Goal: Transaction & Acquisition: Purchase product/service

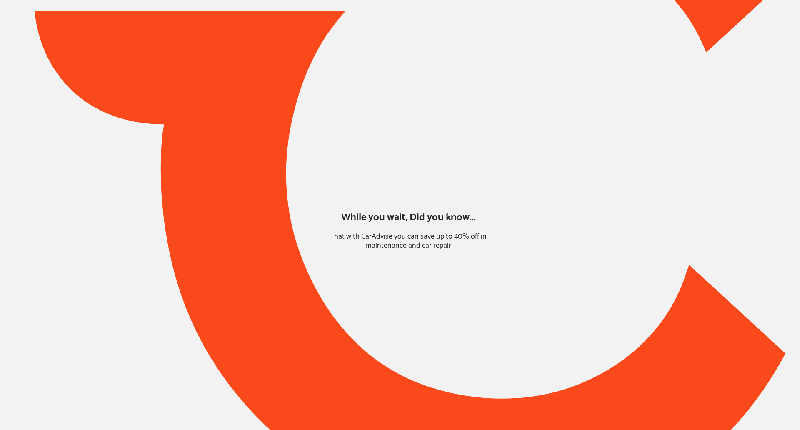
type input "*******"
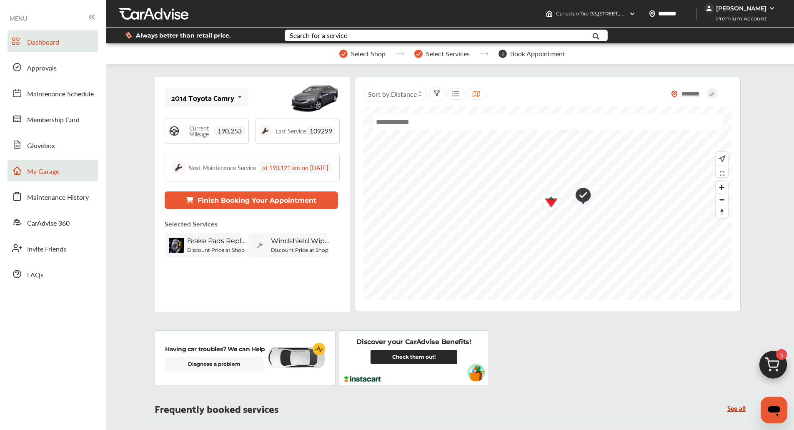
click at [67, 166] on link "My Garage" at bounding box center [53, 171] width 90 height 22
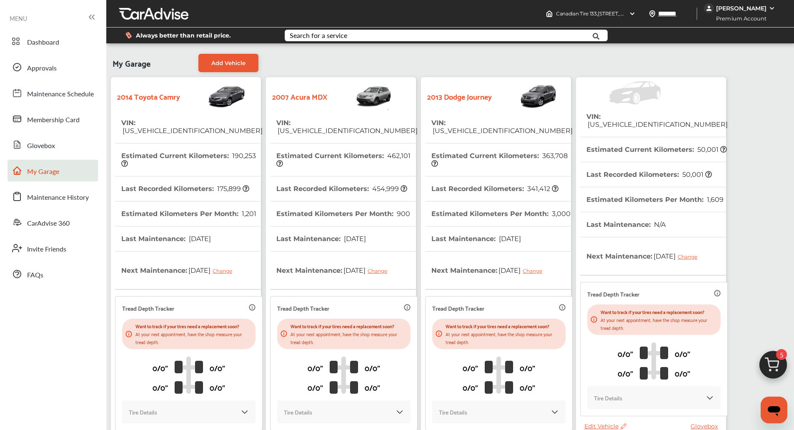
click at [644, 149] on th "Estimated Current Kilometers : 50,001" at bounding box center [657, 149] width 140 height 25
click at [614, 120] on span "[US_VEHICLE_IDENTIFICATION_NUMBER]" at bounding box center [657, 124] width 141 height 8
copy span "[US_VEHICLE_IDENTIFICATION_NUMBER]"
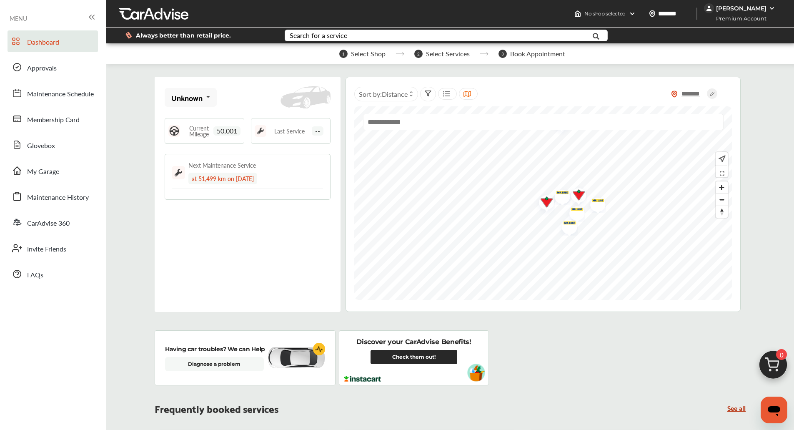
click at [772, 358] on img at bounding box center [773, 367] width 40 height 40
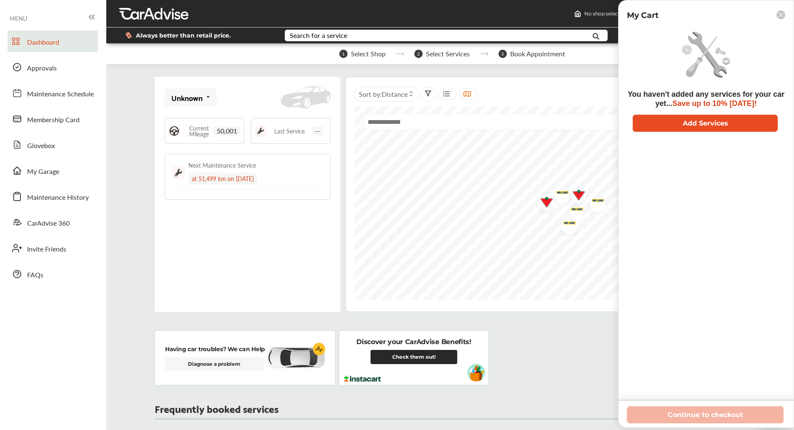
click at [722, 125] on button "Add Services" at bounding box center [705, 123] width 145 height 17
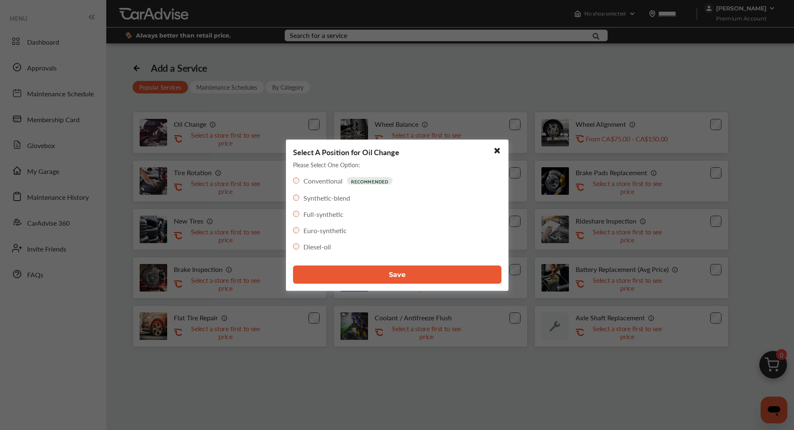
click at [373, 274] on button "Save" at bounding box center [397, 274] width 208 height 18
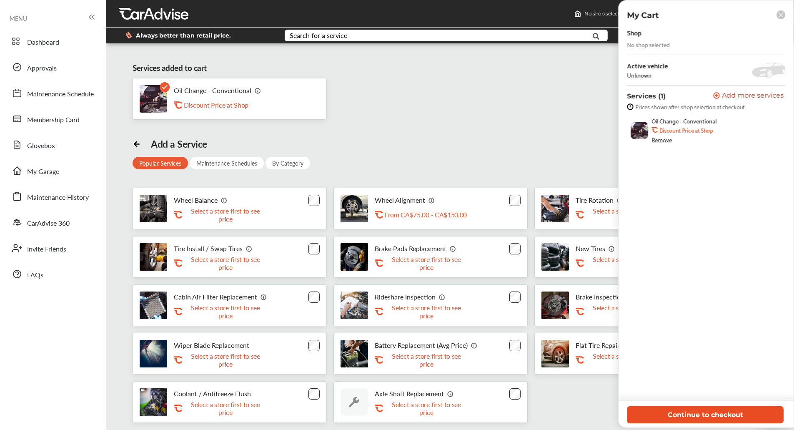
click at [720, 415] on button "Continue to checkout" at bounding box center [705, 414] width 157 height 17
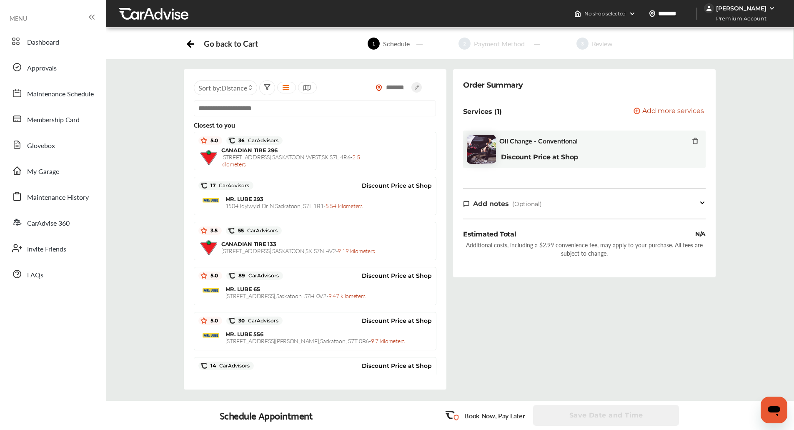
click at [680, 114] on span "Add more services" at bounding box center [673, 112] width 62 height 8
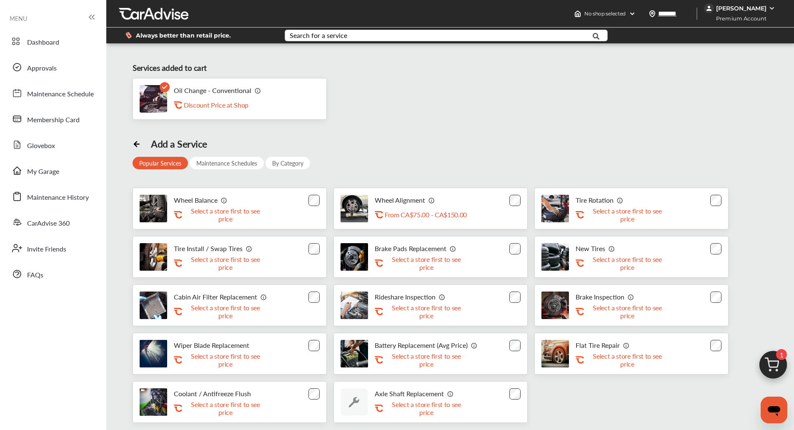
click at [324, 34] on div "Search for a service" at bounding box center [319, 35] width 58 height 7
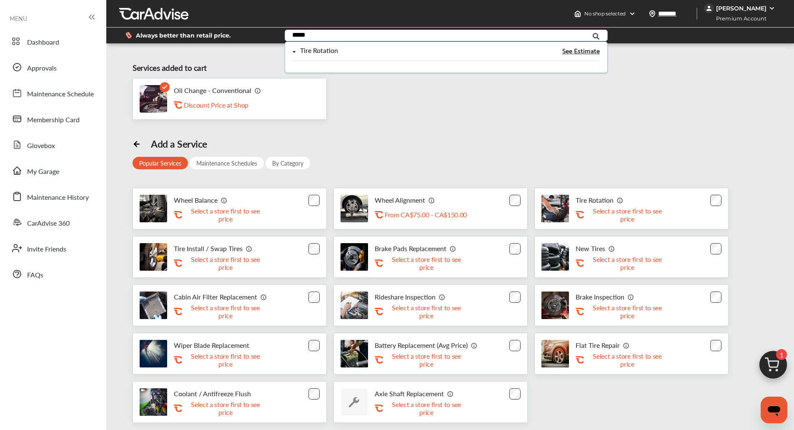
type input "*****"
click at [324, 48] on div "Tire Rotation" at bounding box center [319, 50] width 38 height 7
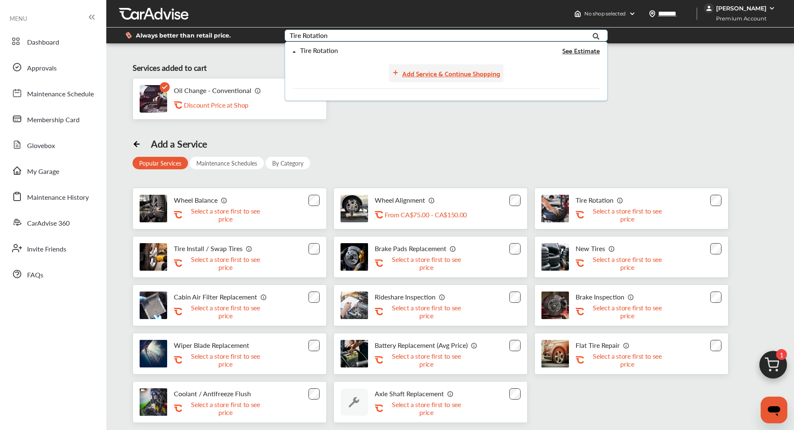
click at [426, 75] on div "Add Service & Continue Shopping" at bounding box center [451, 73] width 98 height 11
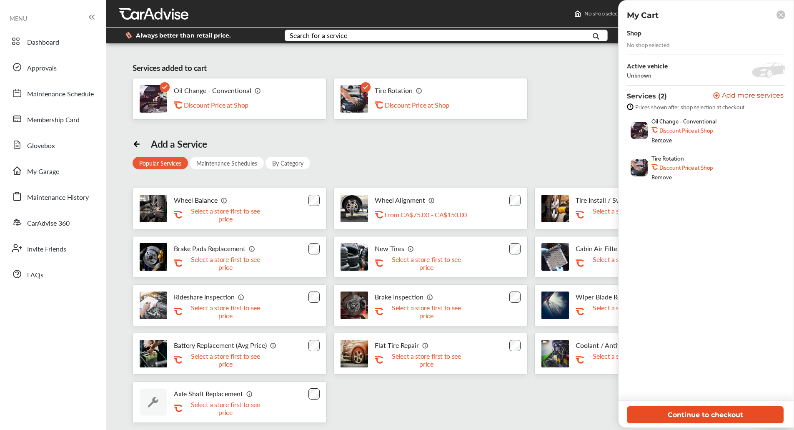
click at [727, 408] on button "Continue to checkout" at bounding box center [705, 414] width 157 height 17
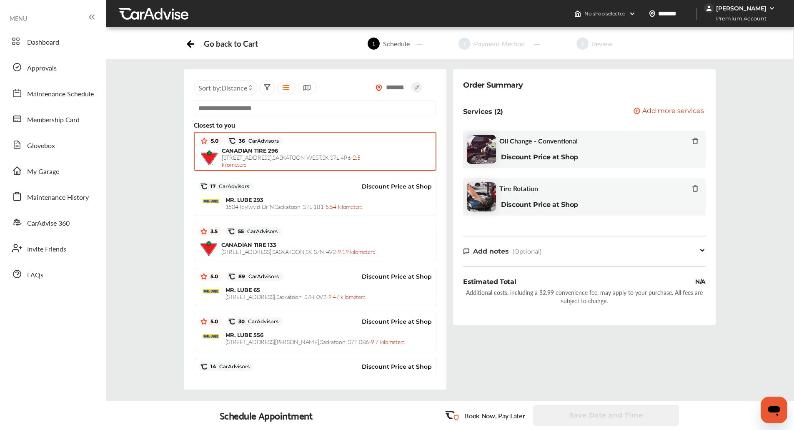
click at [307, 163] on div "CANADIAN TIRE [STREET_ADDRESS] - 2.5 kilometers" at bounding box center [302, 157] width 160 height 21
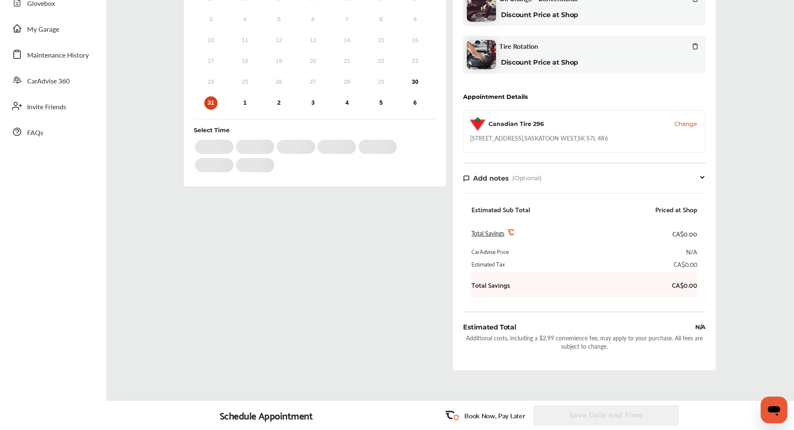
scroll to position [187, 0]
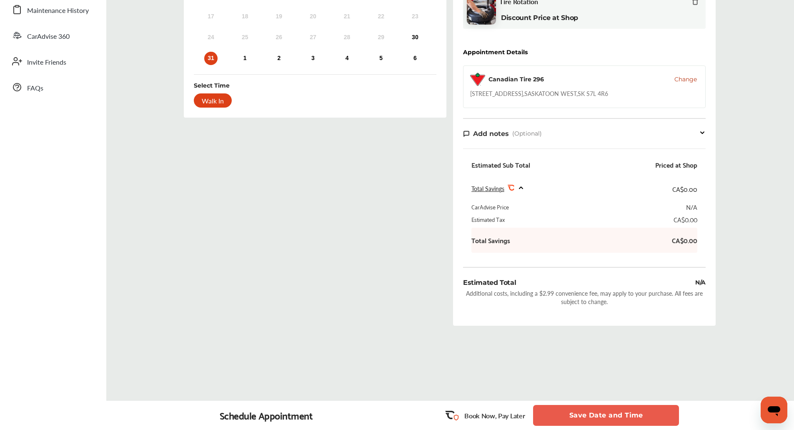
click at [578, 398] on div "Go back to Cart 1 Schedule 2 Payment Method 3 Review Select Date and Time Next …" at bounding box center [450, 126] width 684 height 558
click at [579, 407] on button "Save Date and Time" at bounding box center [606, 415] width 146 height 21
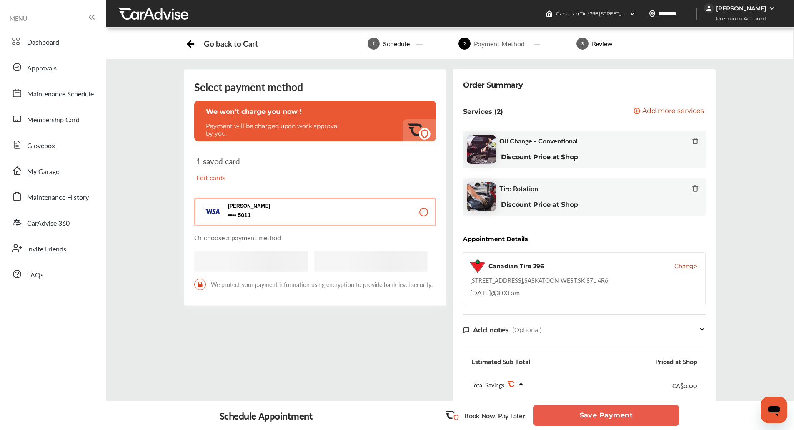
click at [579, 407] on button "Save Payment" at bounding box center [606, 415] width 146 height 21
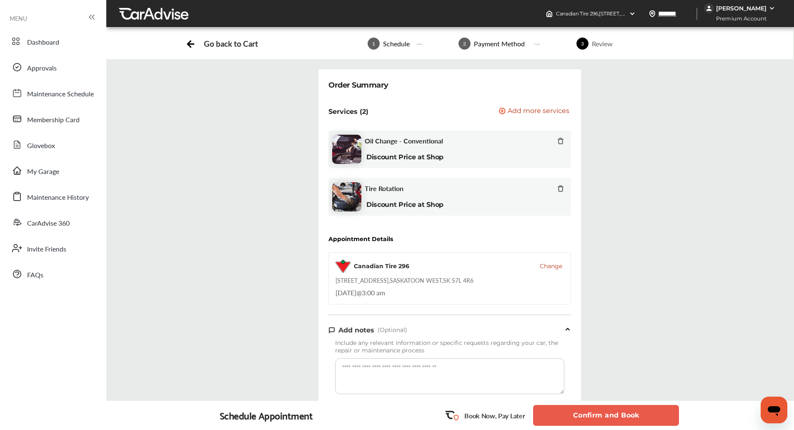
click at [579, 407] on button "Confirm and Book" at bounding box center [606, 415] width 146 height 21
